Goal: Task Accomplishment & Management: Complete application form

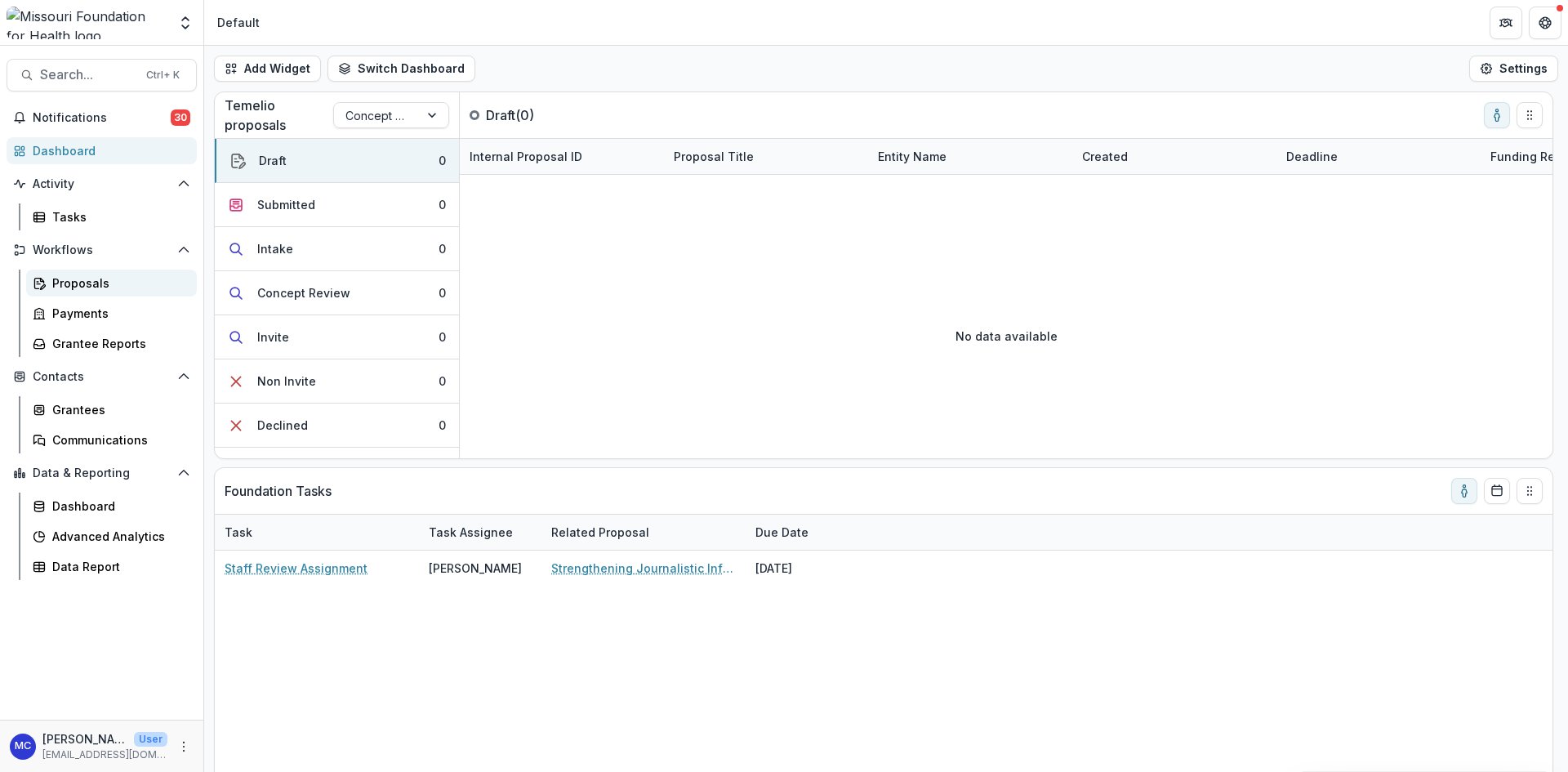
click at [68, 279] on div "Proposals" at bounding box center [119, 283] width 132 height 17
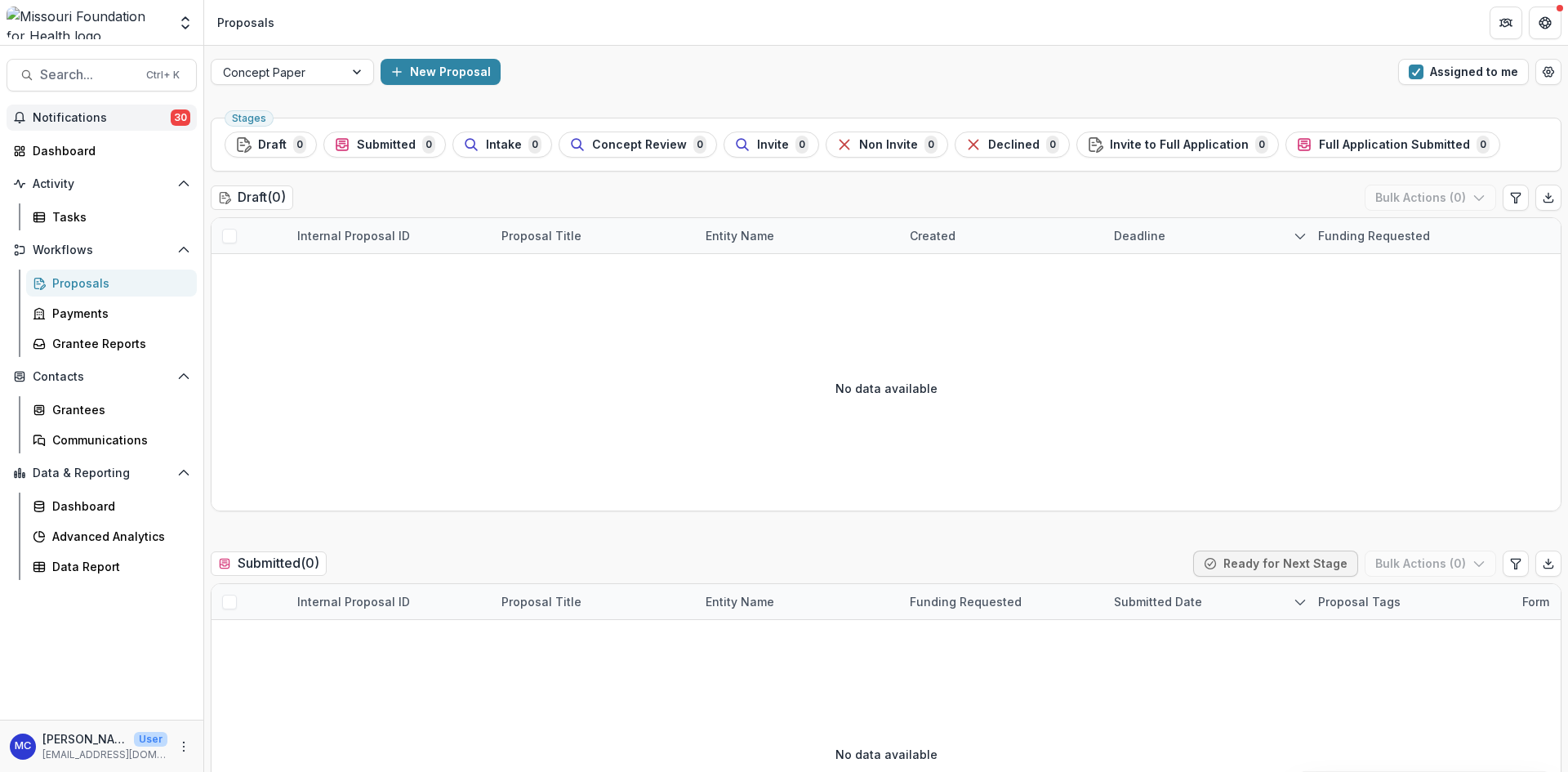
click at [70, 119] on span "Notifications" at bounding box center [101, 118] width 138 height 14
click at [66, 154] on div "Dashboard" at bounding box center [108, 151] width 151 height 17
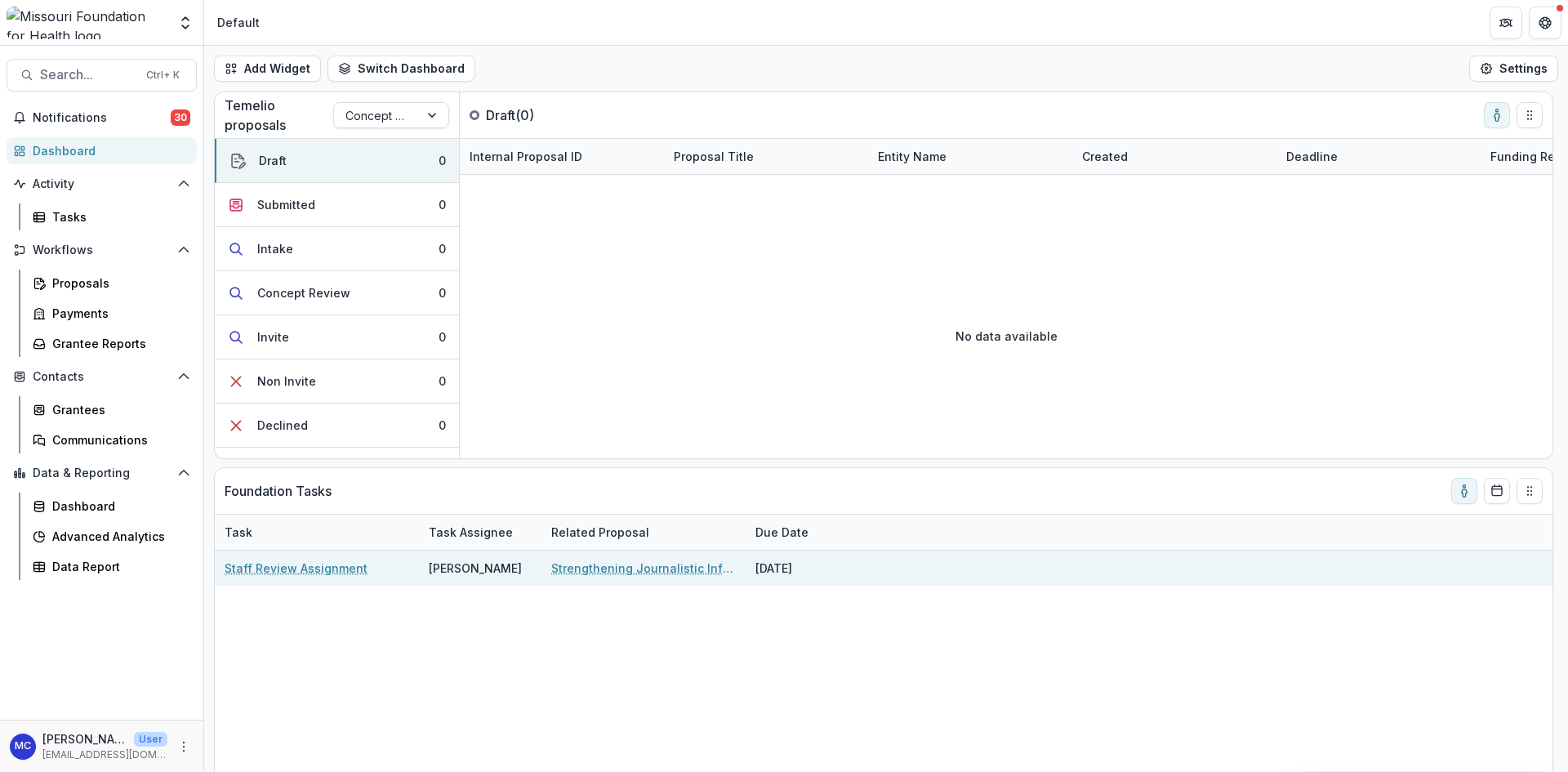
click at [346, 574] on link "Staff Review Assignment" at bounding box center [295, 568] width 142 height 17
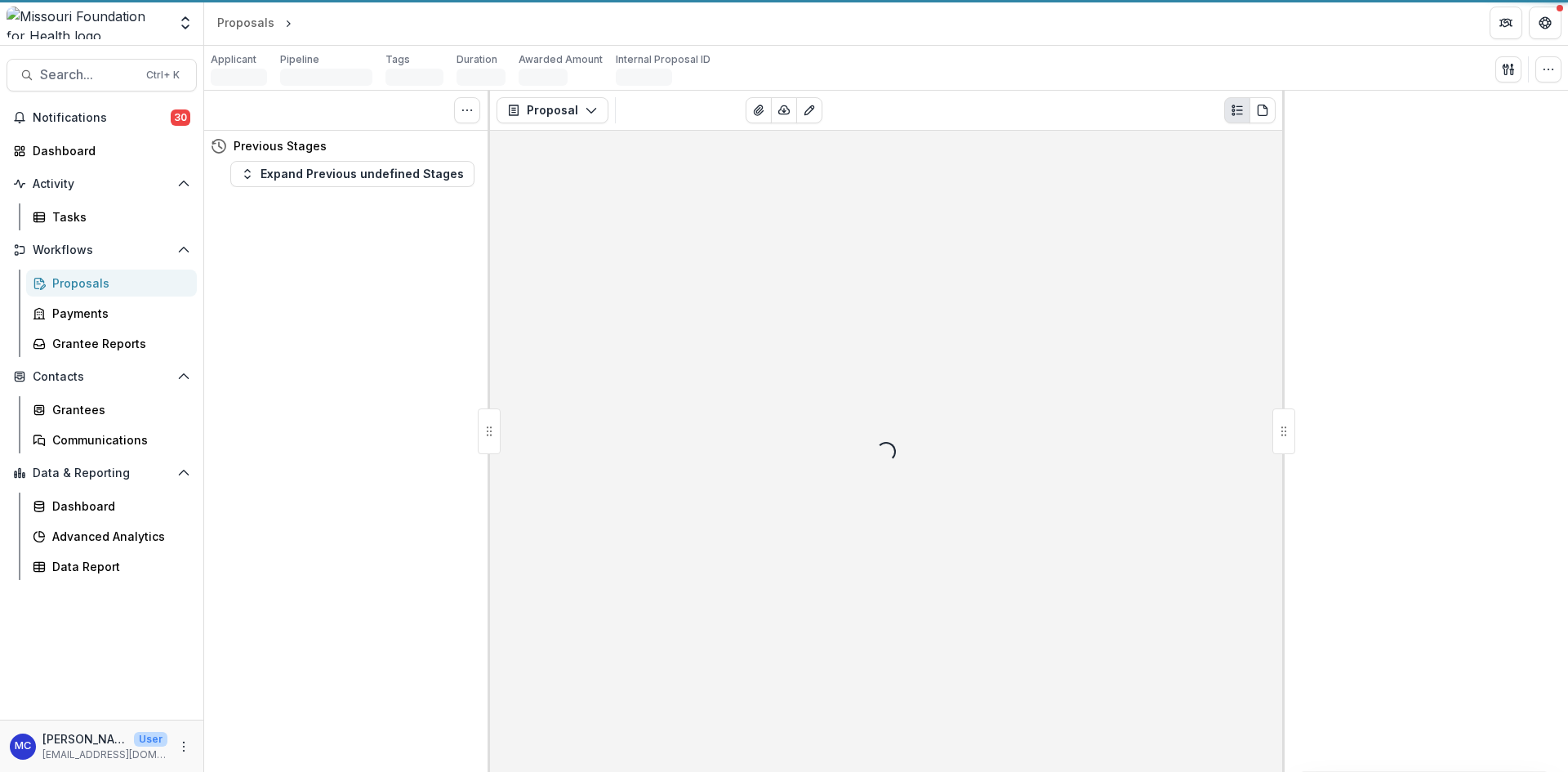
click at [349, 569] on div "Tasks 0 Show Cancelled Tasks Previous Stages Expand Previous undefined Stages" at bounding box center [347, 431] width 286 height 681
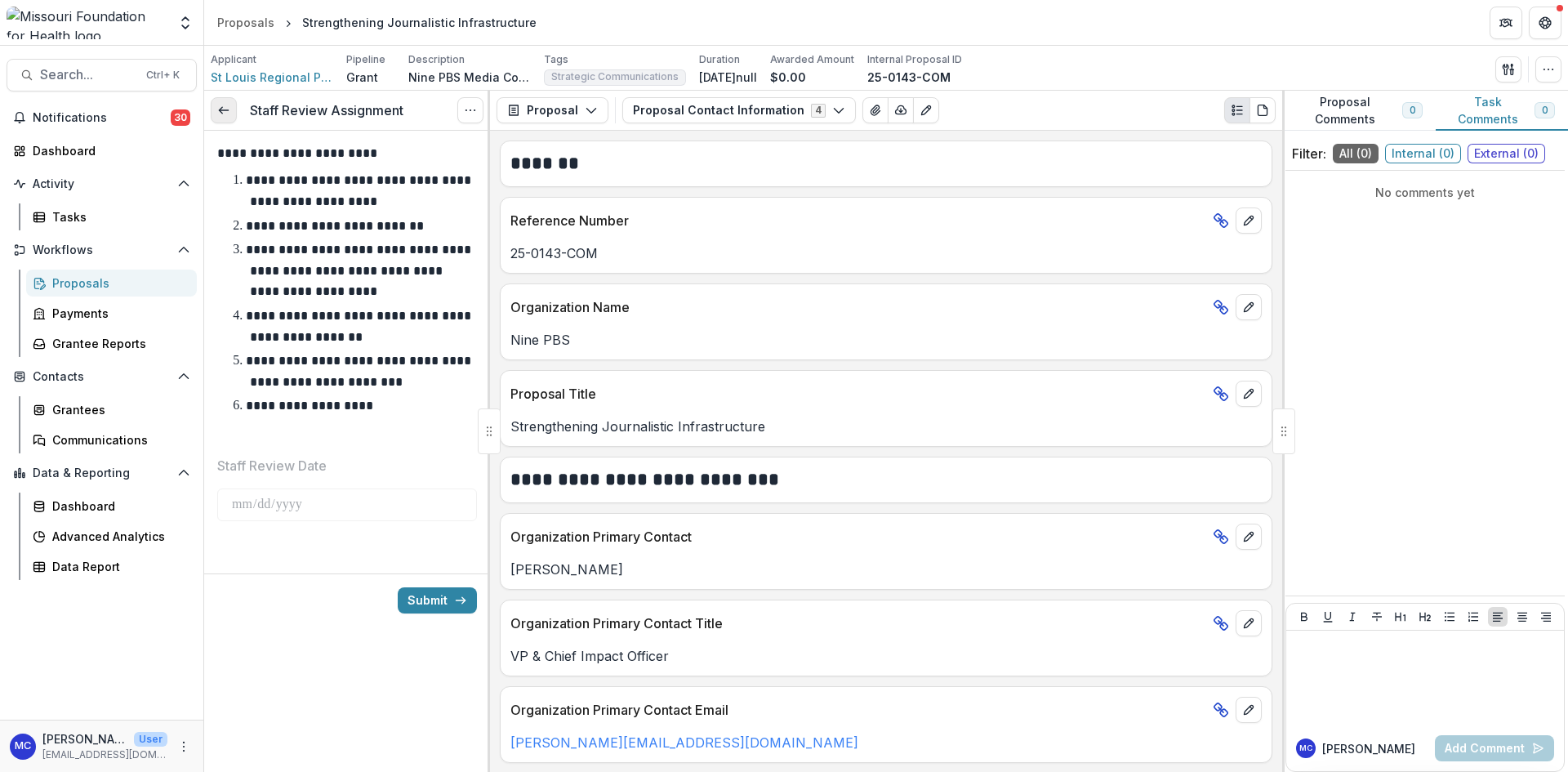
click at [218, 104] on icon at bounding box center [224, 110] width 13 height 13
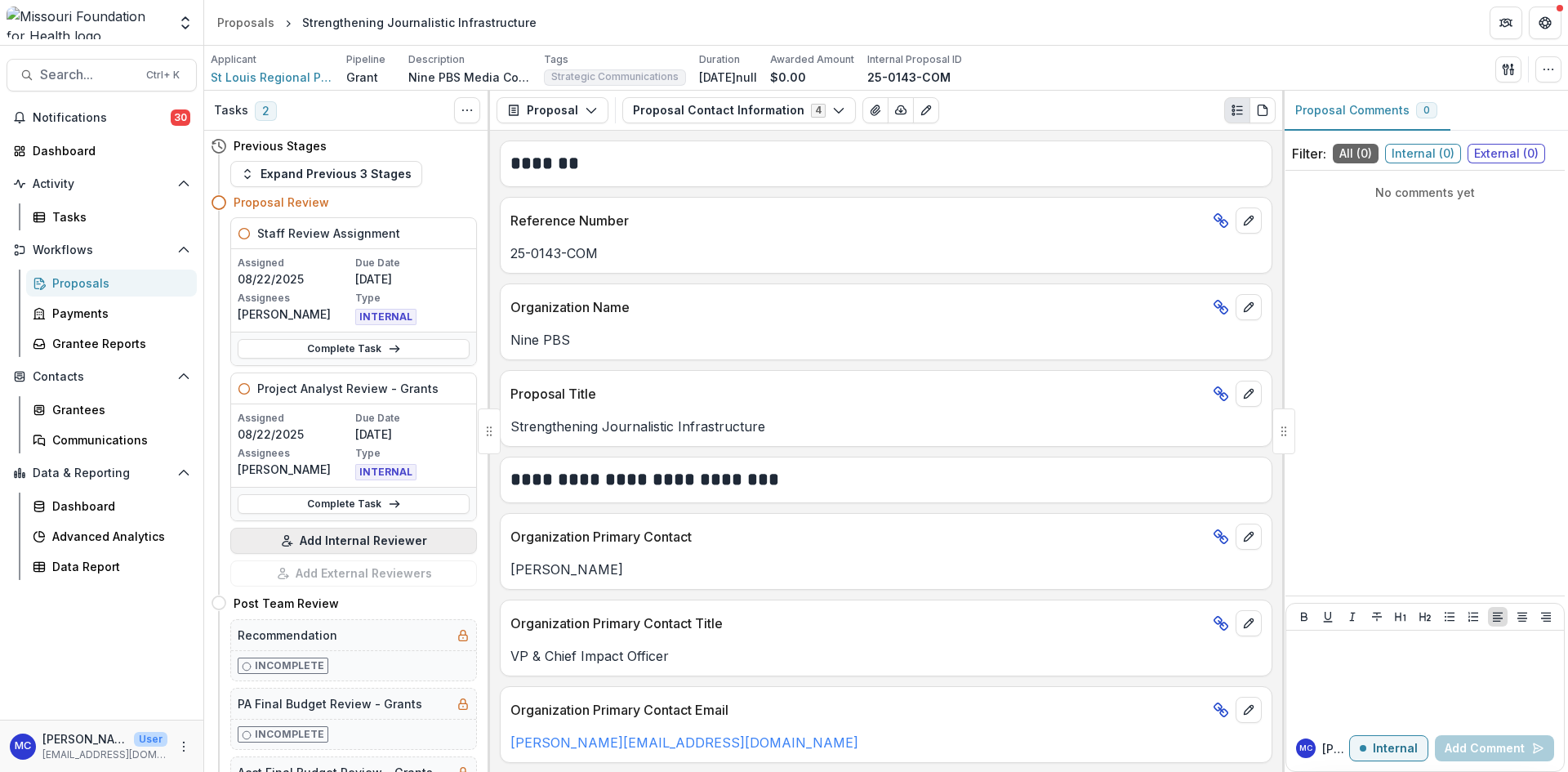
click at [365, 541] on button "Add Internal Reviewer" at bounding box center [354, 540] width 247 height 26
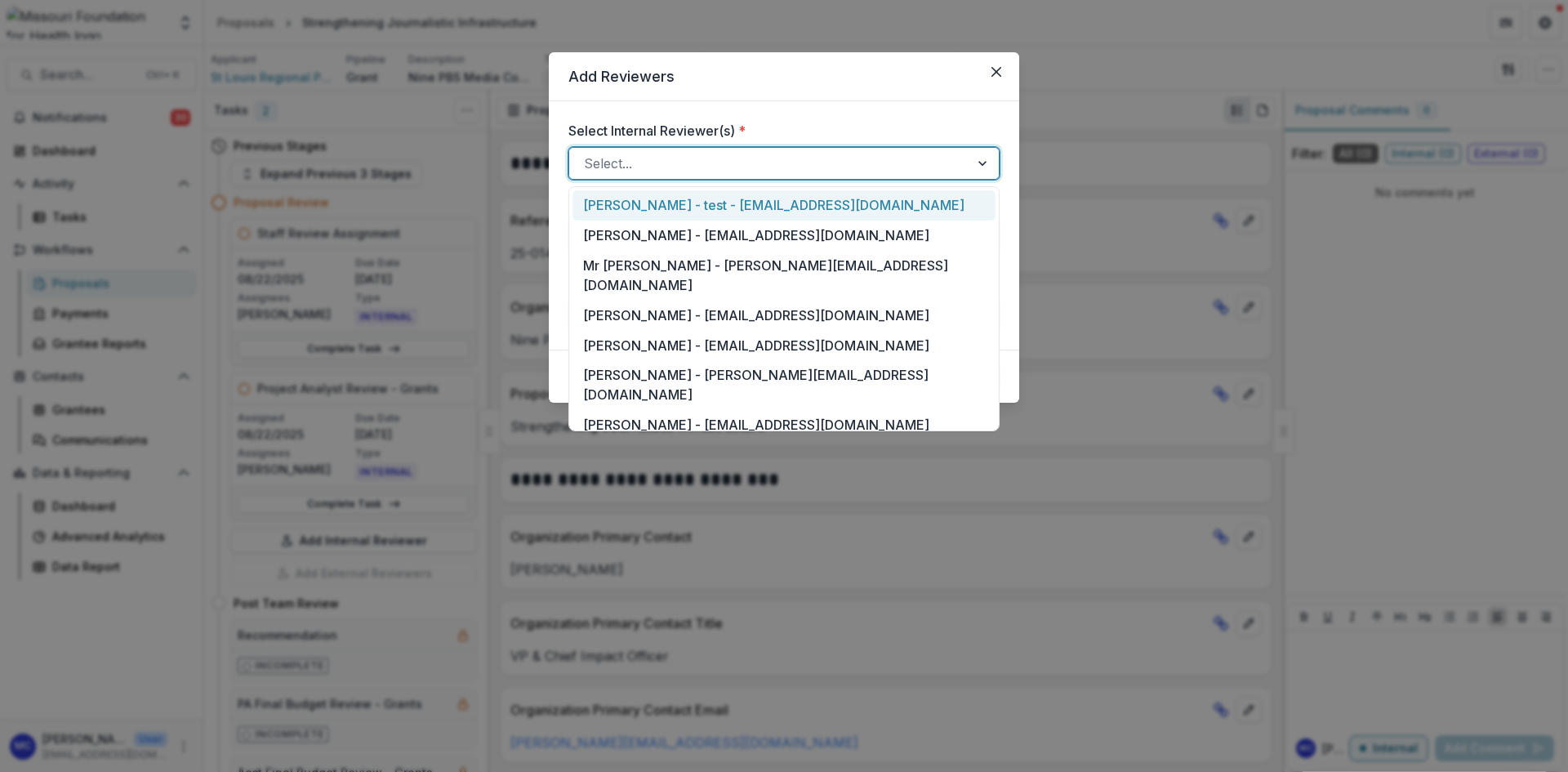
click at [627, 170] on div at bounding box center [770, 164] width 371 height 23
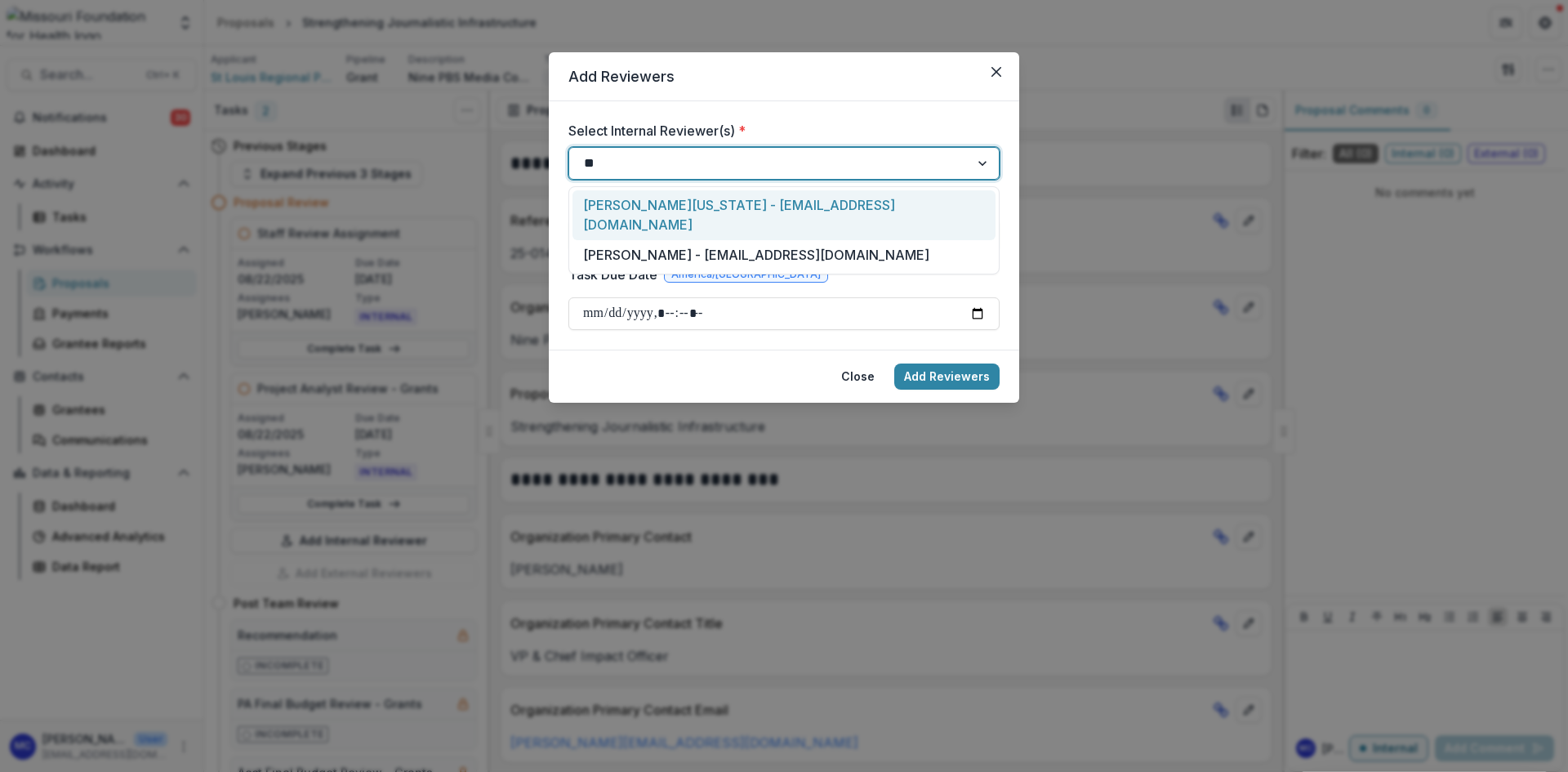
type input "***"
click at [632, 198] on div "[PERSON_NAME][US_STATE] - [EMAIL_ADDRESS][DOMAIN_NAME]" at bounding box center [784, 215] width 423 height 50
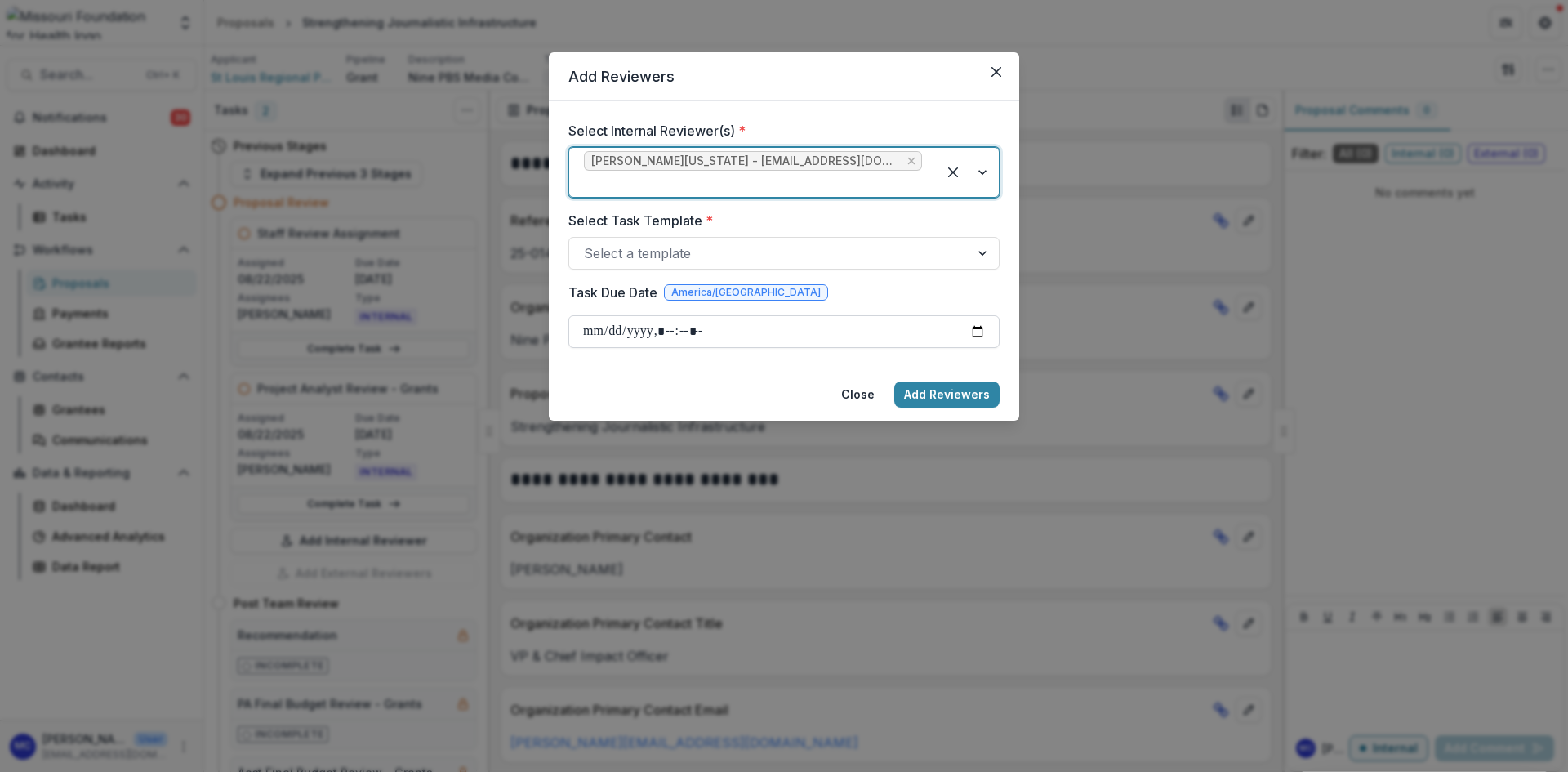
click at [636, 316] on input "Task Due Date" at bounding box center [784, 332] width 431 height 33
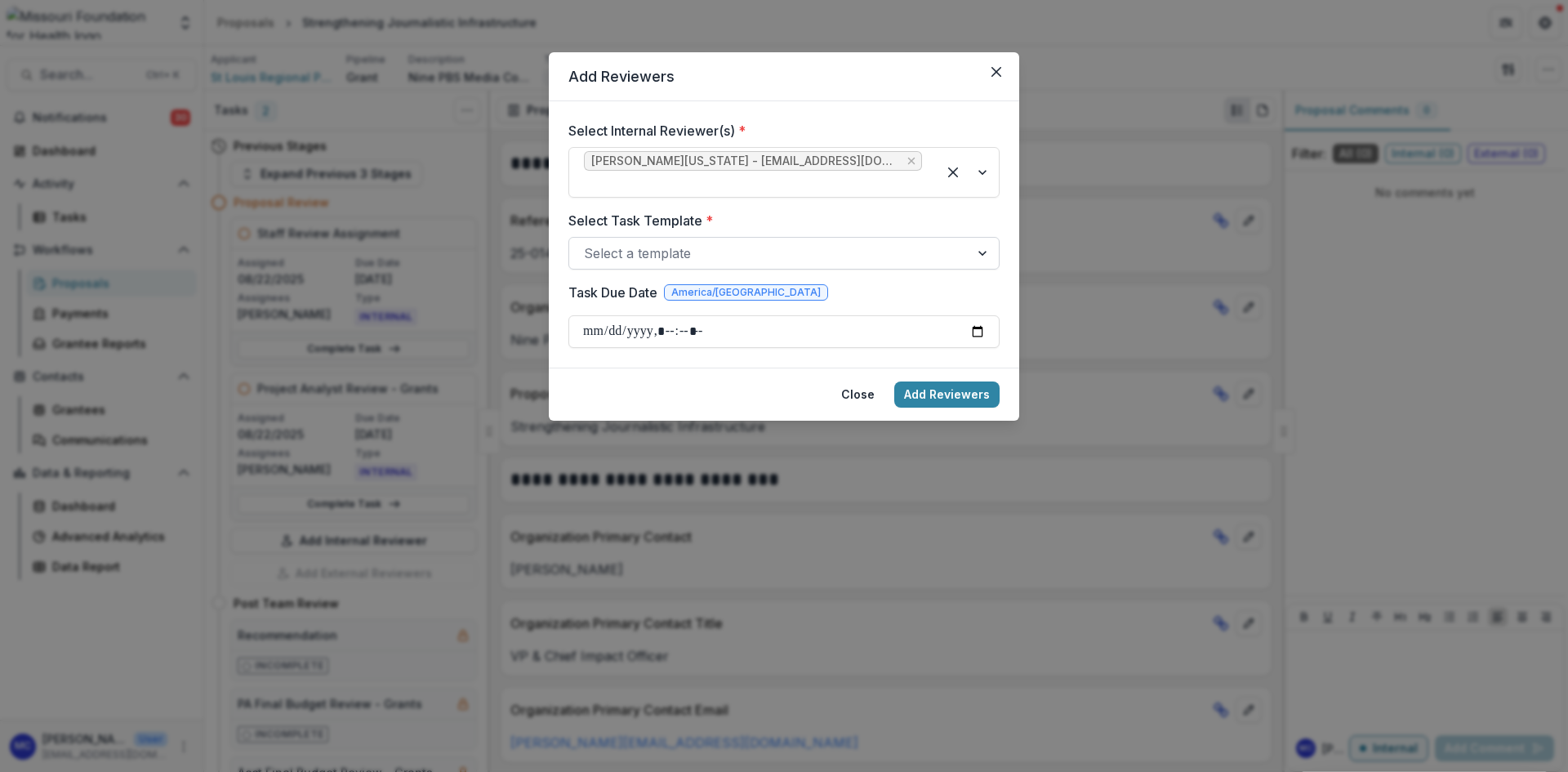
click at [738, 242] on div at bounding box center [770, 254] width 371 height 23
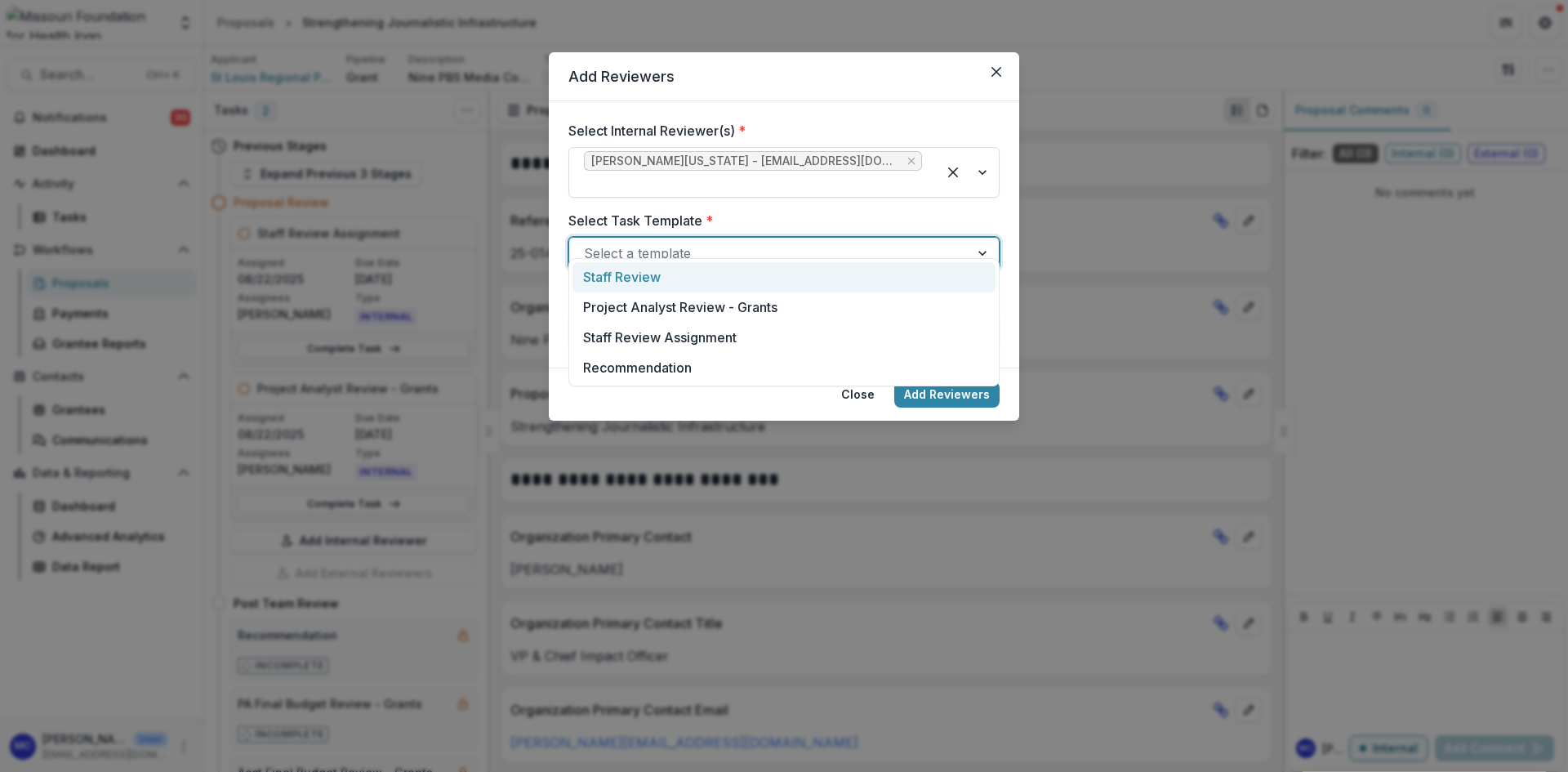
click at [730, 280] on div "Staff Review" at bounding box center [784, 277] width 423 height 31
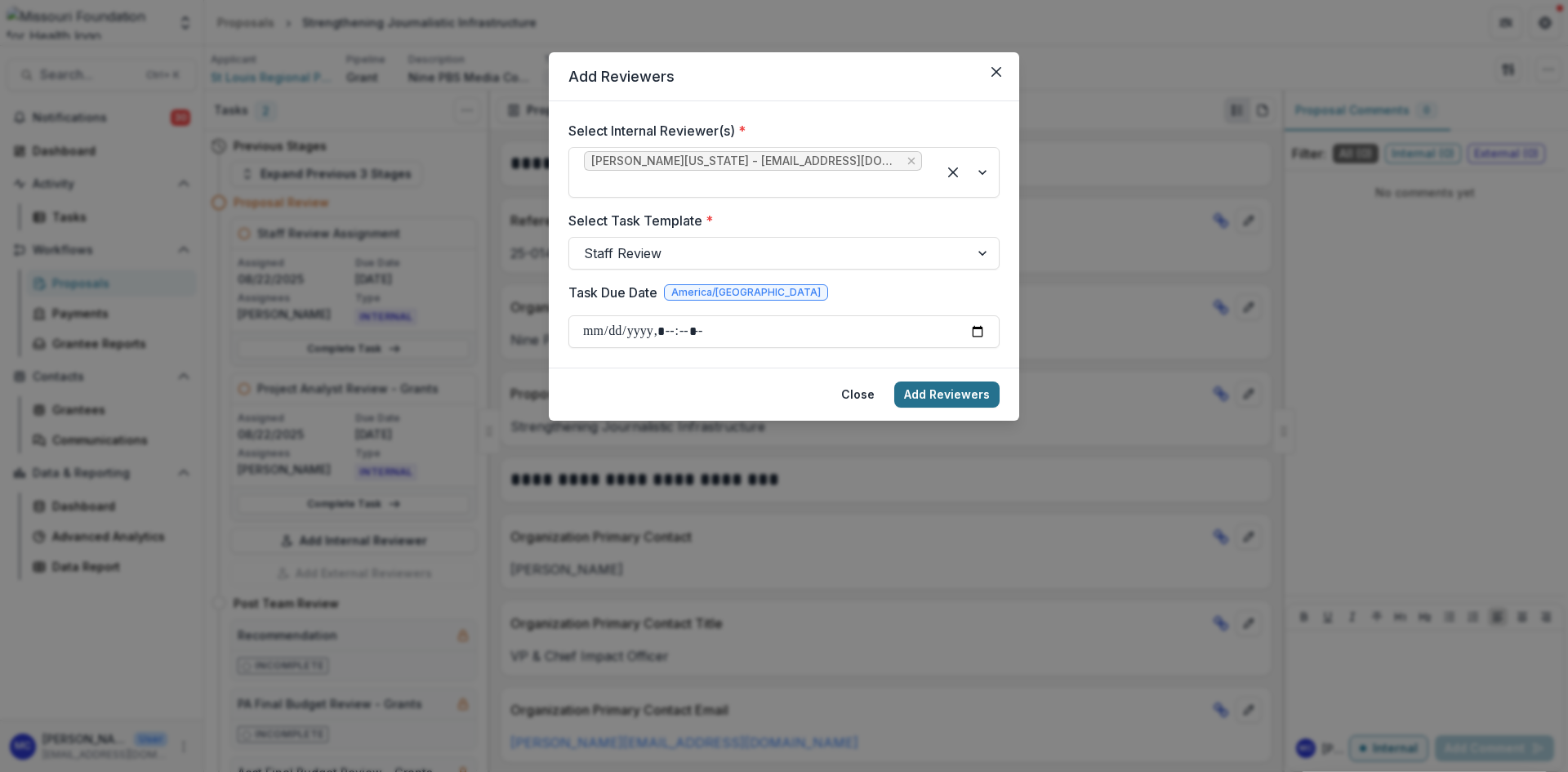
click at [944, 382] on button "Add Reviewers" at bounding box center [947, 394] width 105 height 26
click at [683, 316] on input "Task Due Date" at bounding box center [784, 332] width 431 height 33
click at [672, 317] on input "Task Due Date" at bounding box center [784, 332] width 431 height 33
type input "**********"
click at [938, 382] on button "Add Reviewers" at bounding box center [947, 394] width 105 height 26
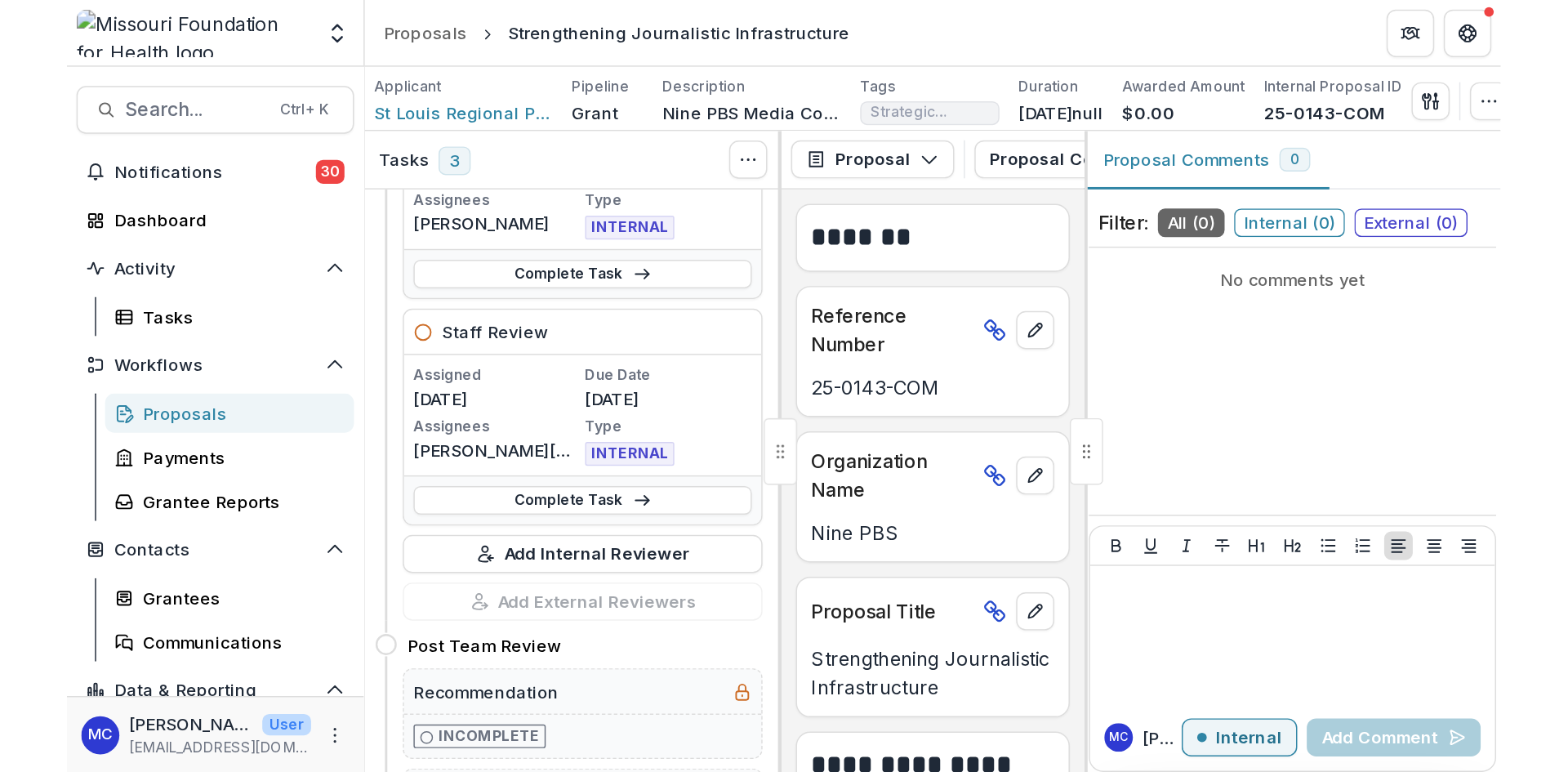
scroll to position [327, 0]
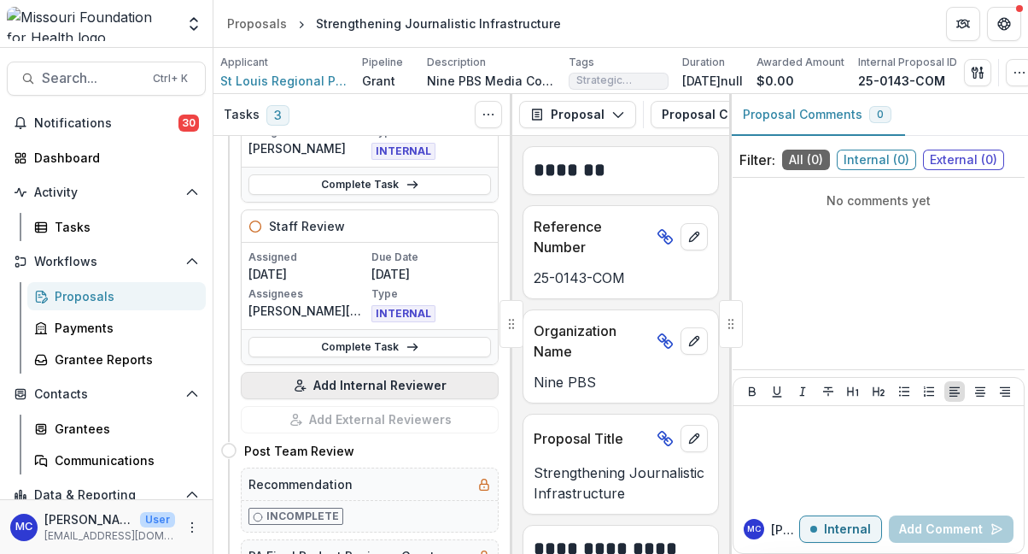
click at [407, 390] on button "Add Internal Reviewer" at bounding box center [370, 385] width 258 height 27
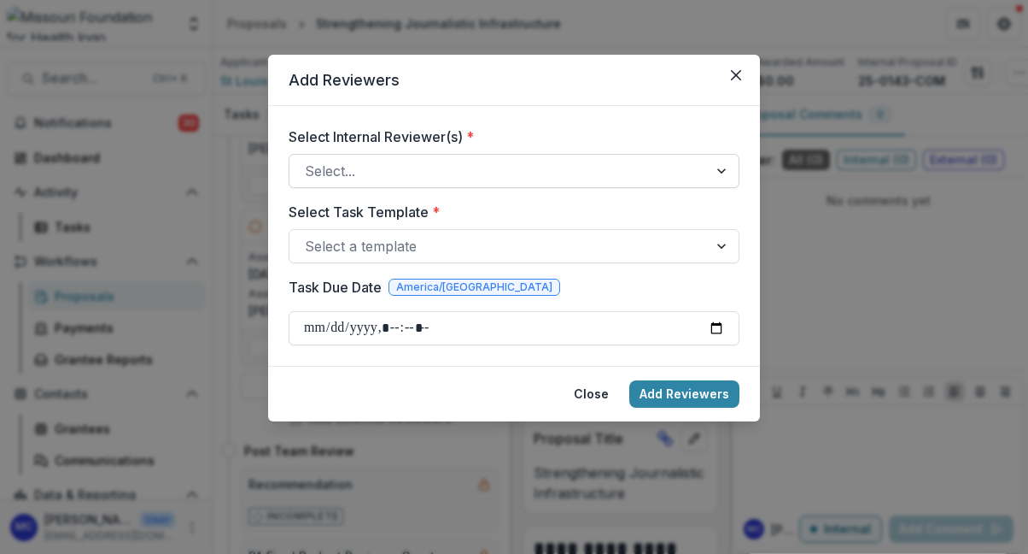
click at [453, 163] on div at bounding box center [499, 171] width 388 height 24
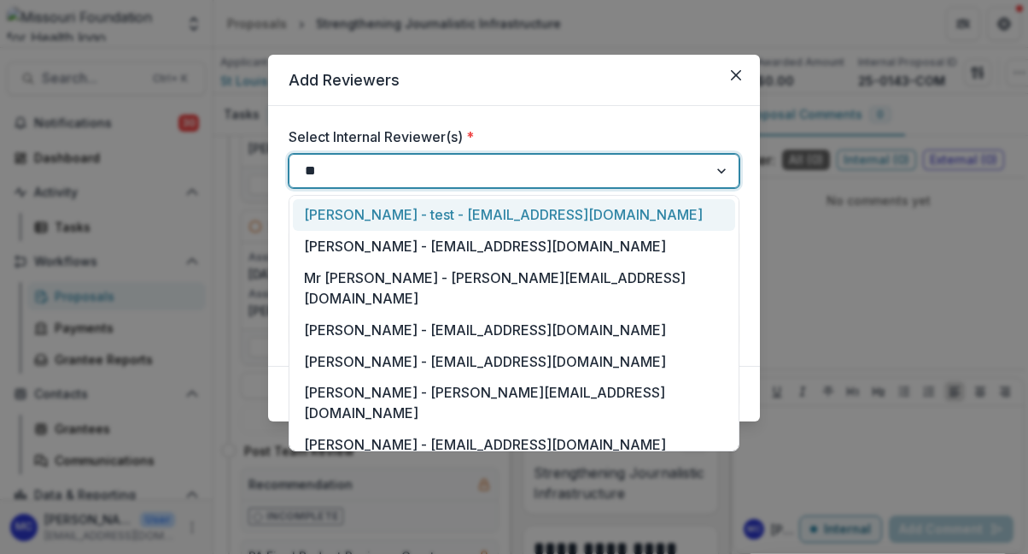
type input "***"
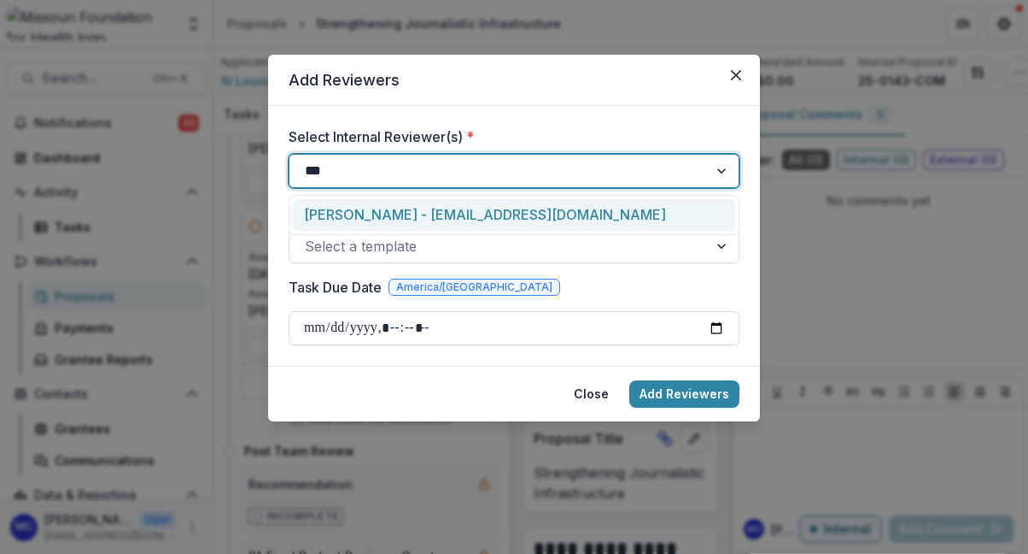
click at [450, 209] on div "[PERSON_NAME] - [EMAIL_ADDRESS][DOMAIN_NAME]" at bounding box center [514, 215] width 442 height 32
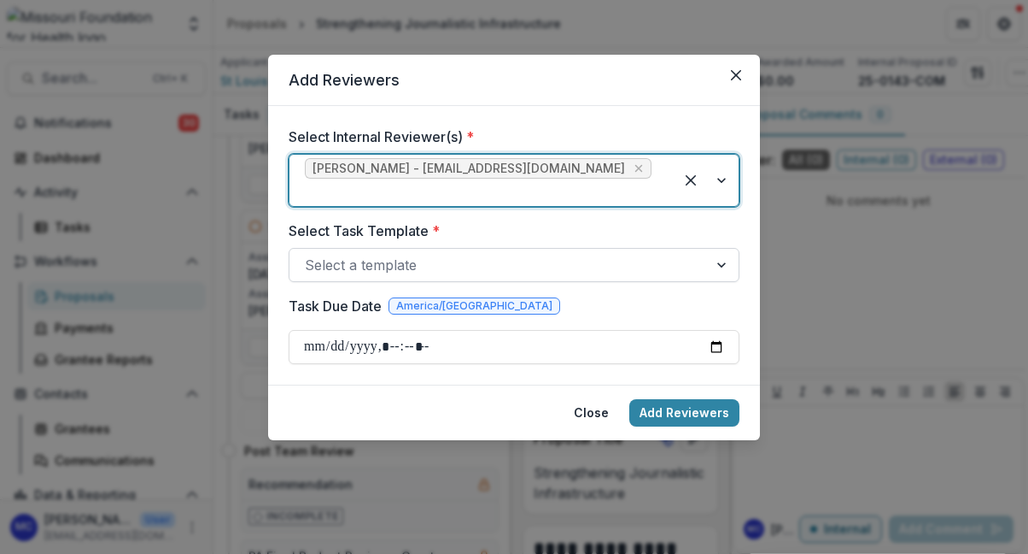
click at [446, 253] on div at bounding box center [499, 265] width 388 height 24
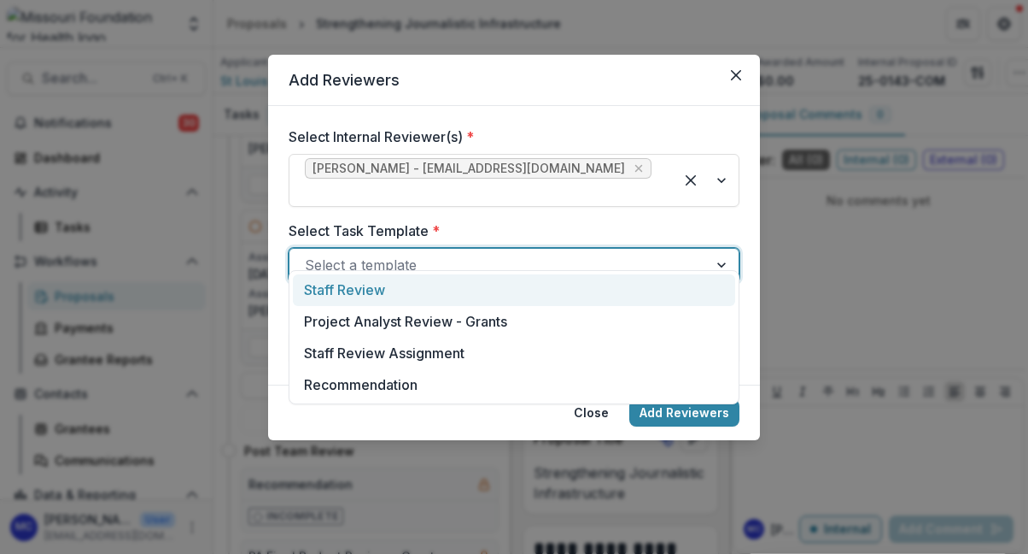
click at [436, 295] on div "Staff Review" at bounding box center [514, 290] width 442 height 32
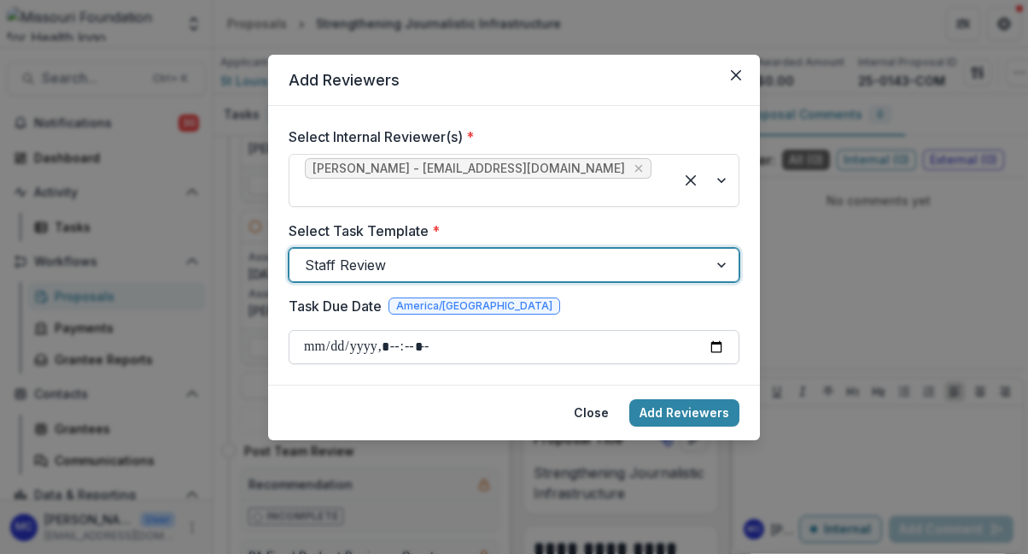
click at [425, 330] on input "Task Due Date" at bounding box center [514, 347] width 451 height 34
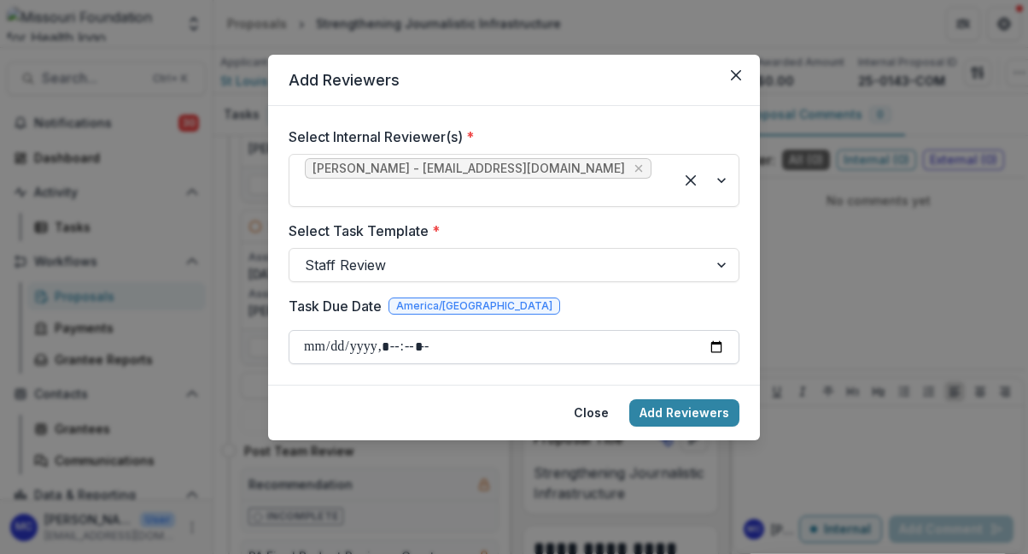
type input "**********"
click at [683, 399] on button "Add Reviewers" at bounding box center [685, 412] width 110 height 27
